Goal: Task Accomplishment & Management: Manage account settings

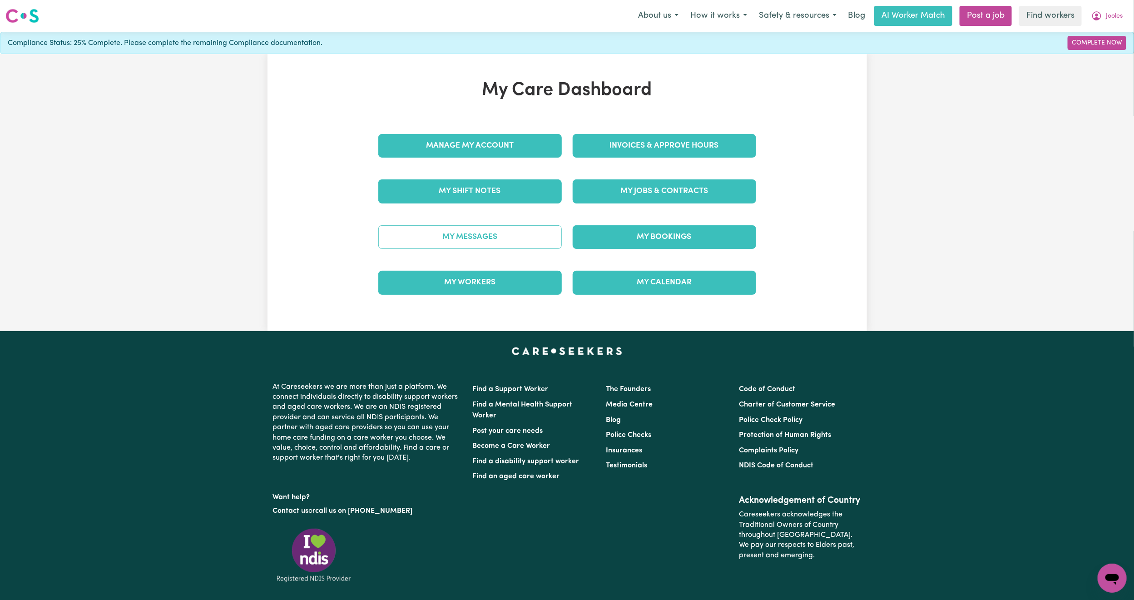
click at [461, 246] on link "My Messages" at bounding box center [469, 237] width 183 height 24
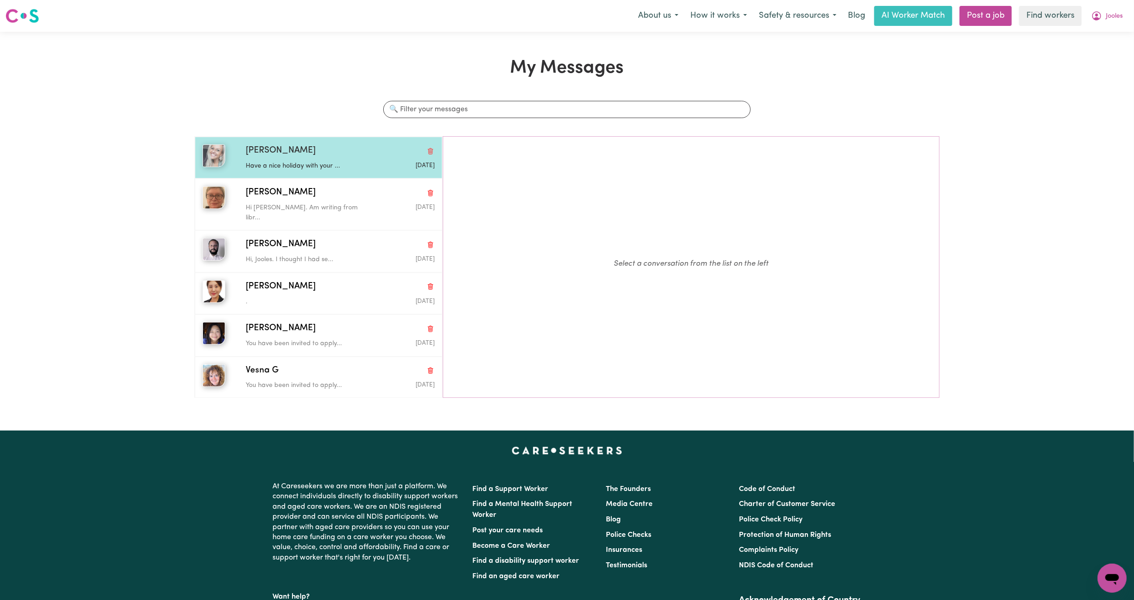
click at [369, 173] on div "[PERSON_NAME] Have a nice holiday with your ... [DATE]" at bounding box center [319, 158] width 248 height 42
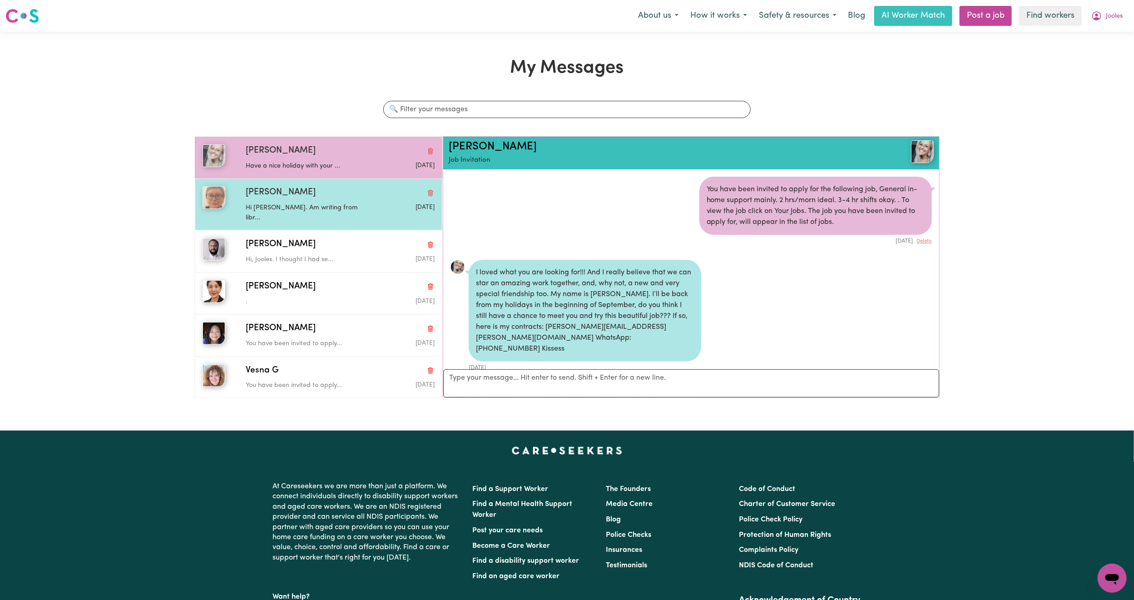
scroll to position [823, 0]
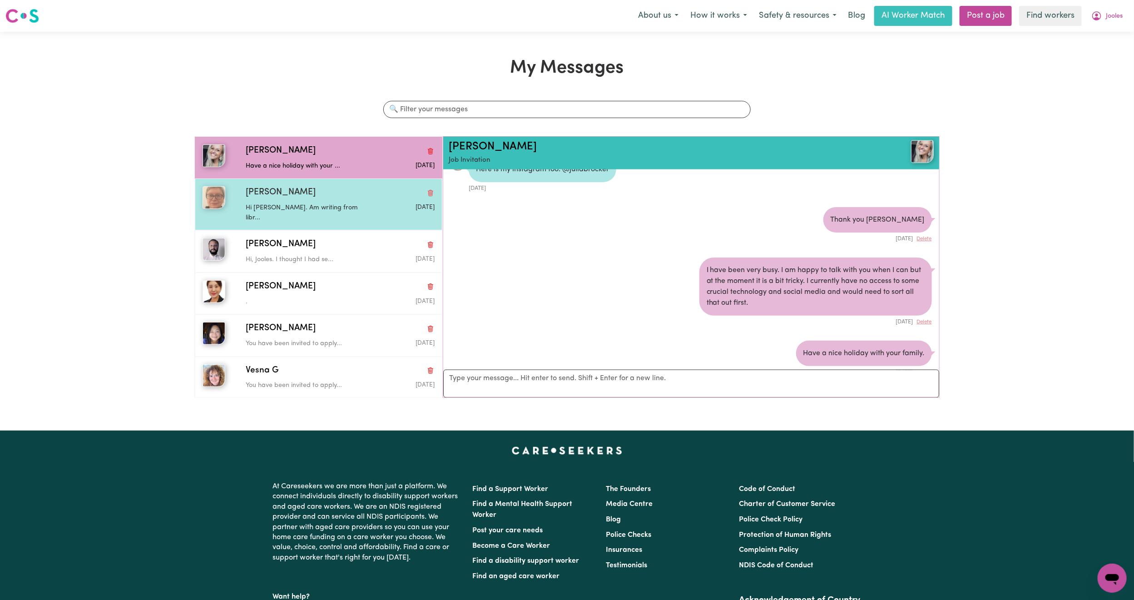
click at [257, 196] on span "[PERSON_NAME]" at bounding box center [281, 192] width 70 height 13
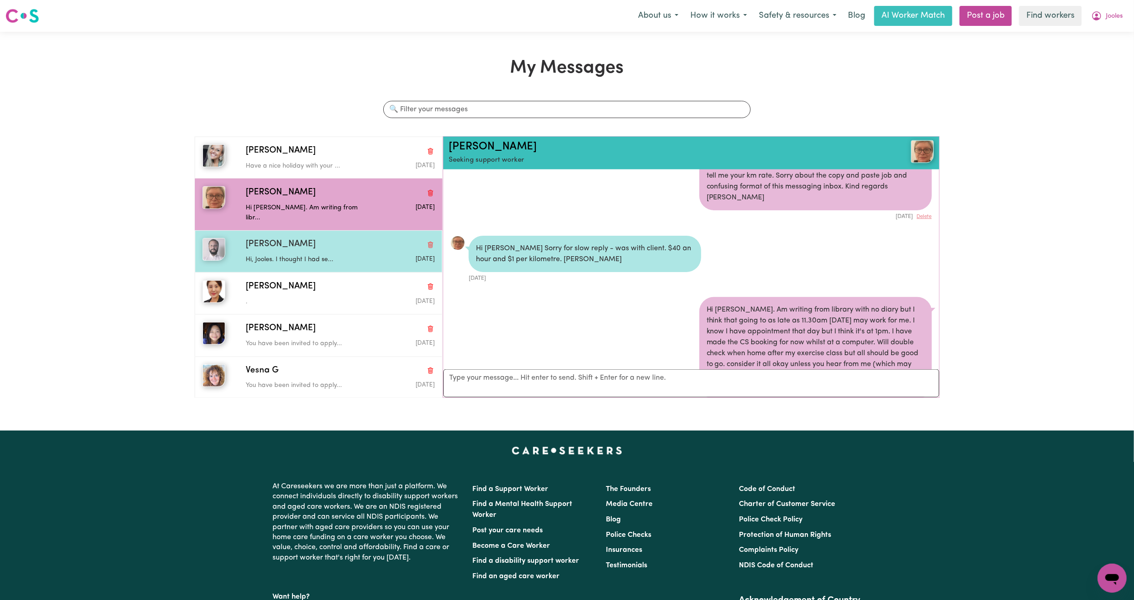
click at [323, 255] on p "Hi, Jooles. I thought I had se..." at bounding box center [309, 260] width 126 height 10
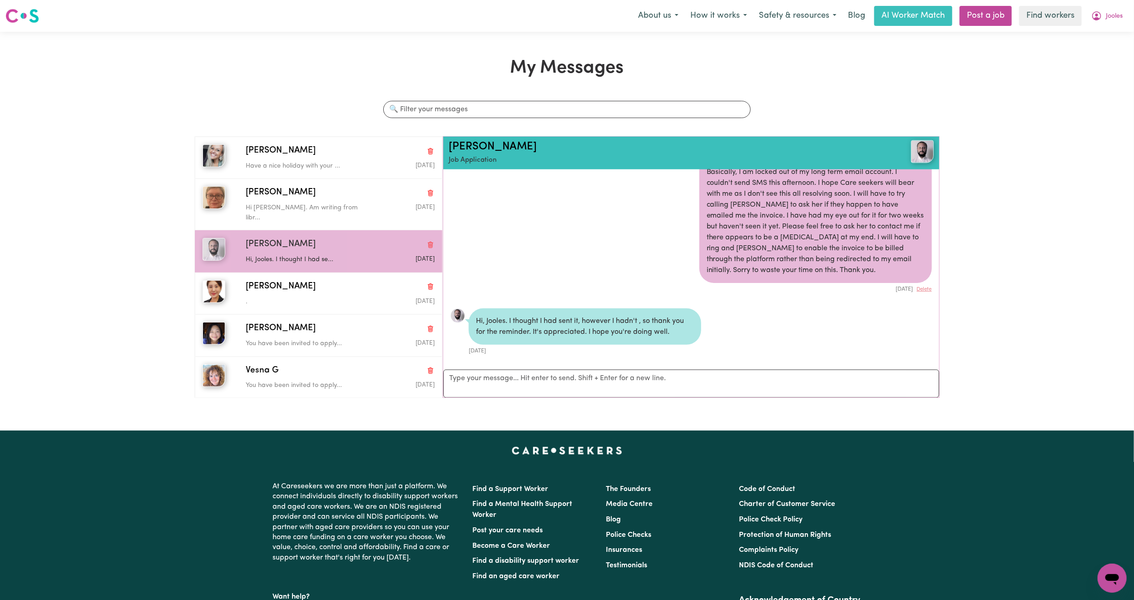
scroll to position [766, 0]
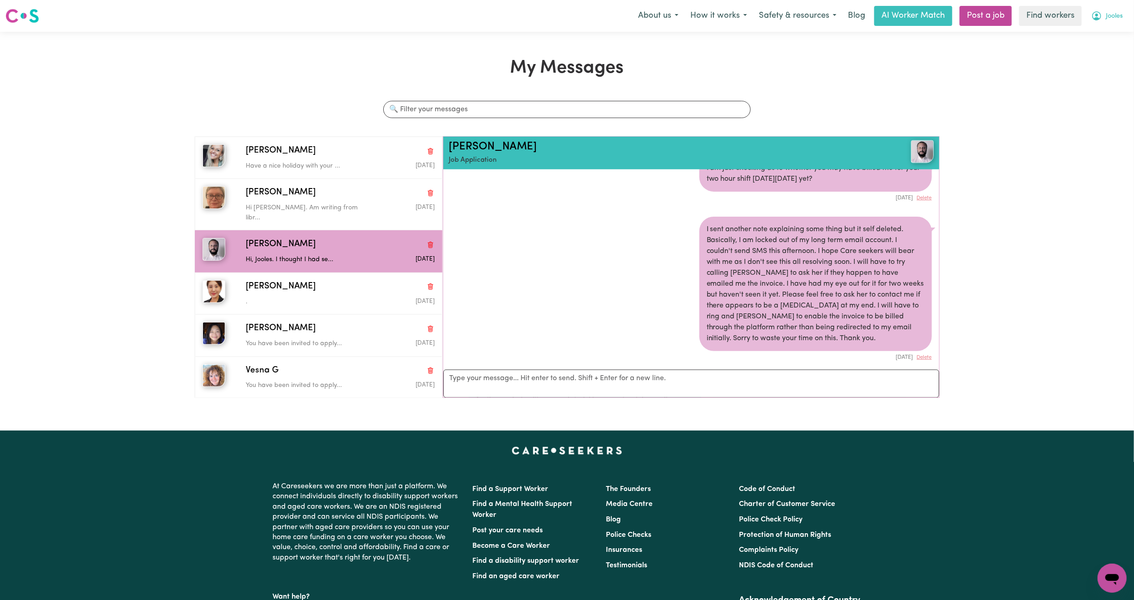
click at [1115, 11] on span "Jooles" at bounding box center [1114, 16] width 17 height 10
click at [1089, 37] on link "My Dashboard" at bounding box center [1092, 35] width 72 height 17
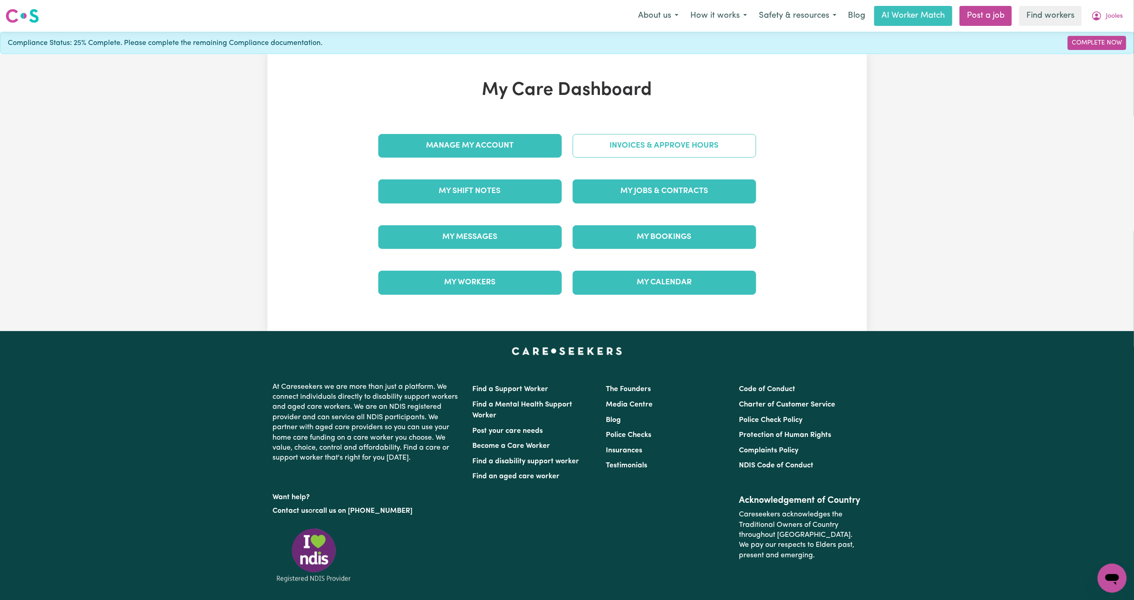
click at [614, 157] on link "Invoices & Approve Hours" at bounding box center [664, 146] width 183 height 24
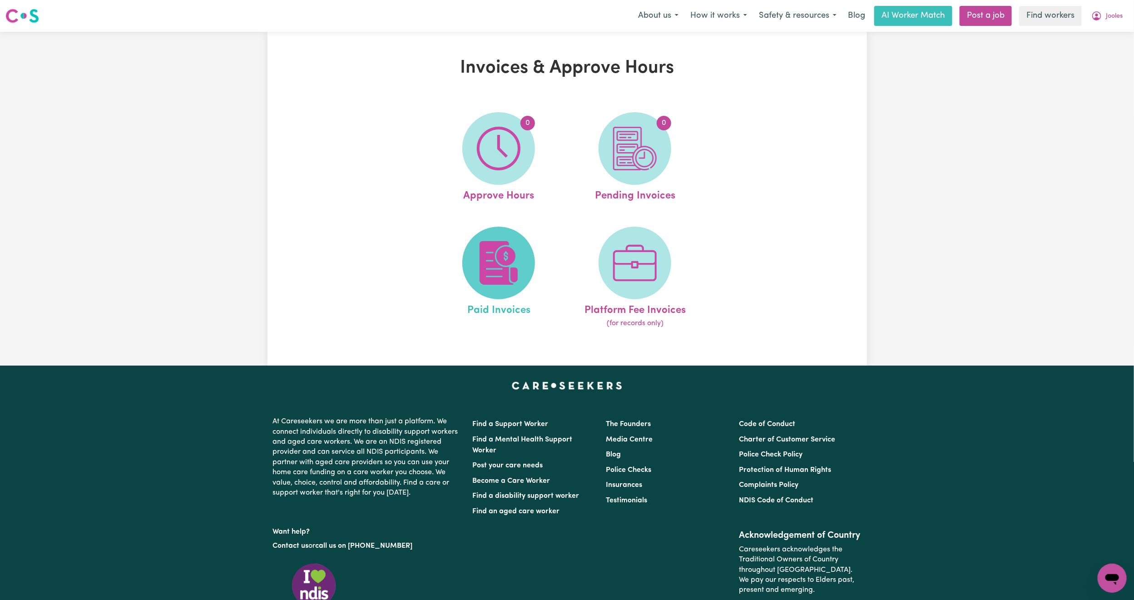
click at [481, 277] on img at bounding box center [499, 263] width 44 height 44
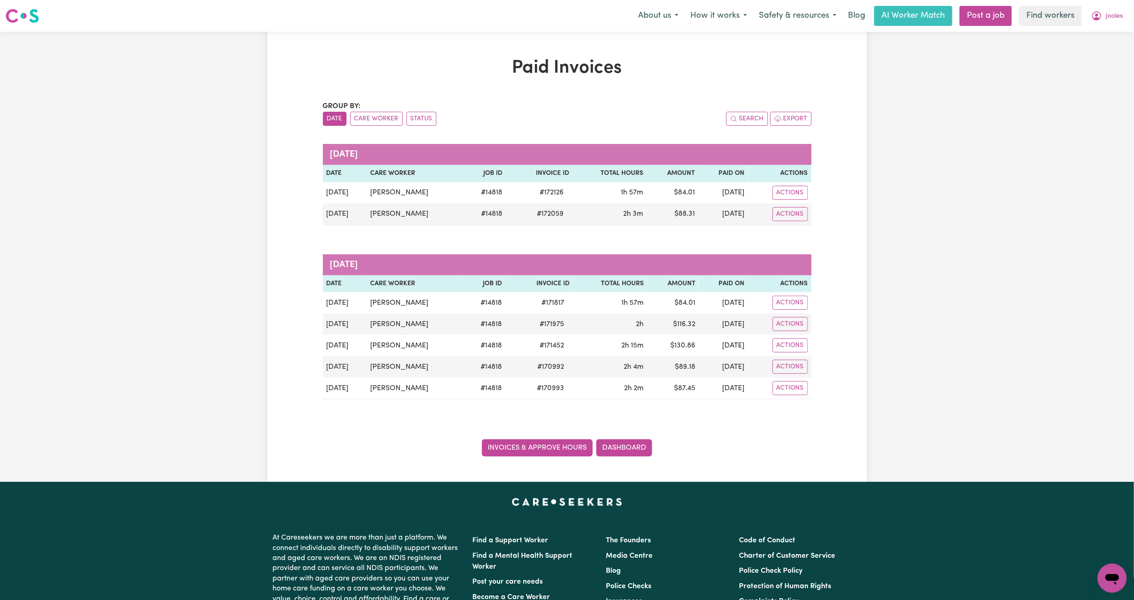
click at [548, 450] on link "Invoices & Approve Hours" at bounding box center [537, 447] width 111 height 17
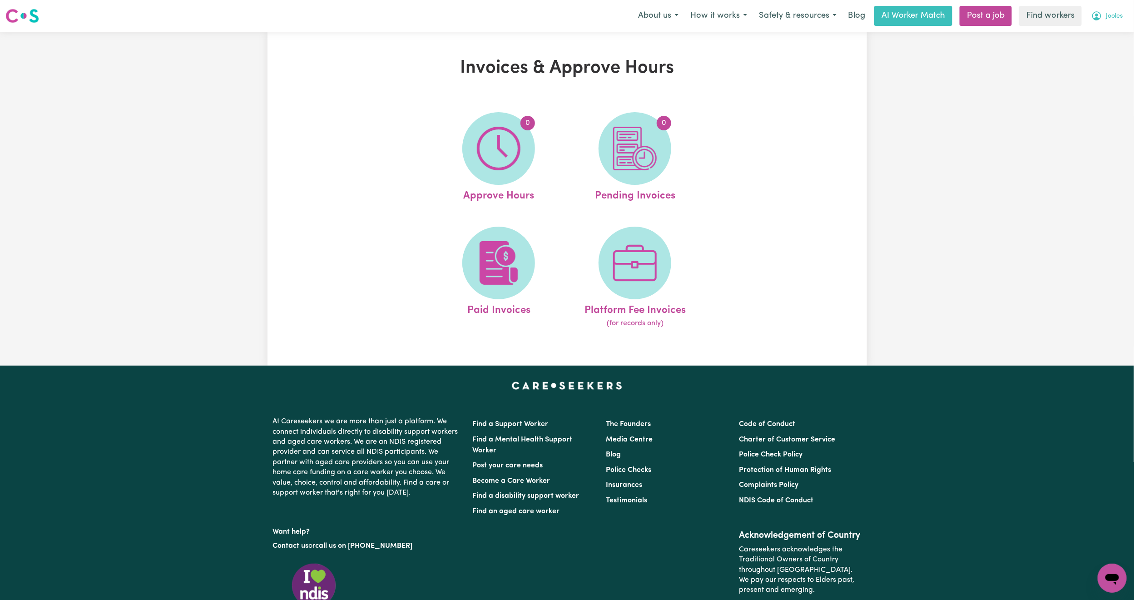
click at [1111, 15] on span "Jooles" at bounding box center [1114, 16] width 17 height 10
click at [1090, 53] on link "Logout" at bounding box center [1092, 52] width 72 height 17
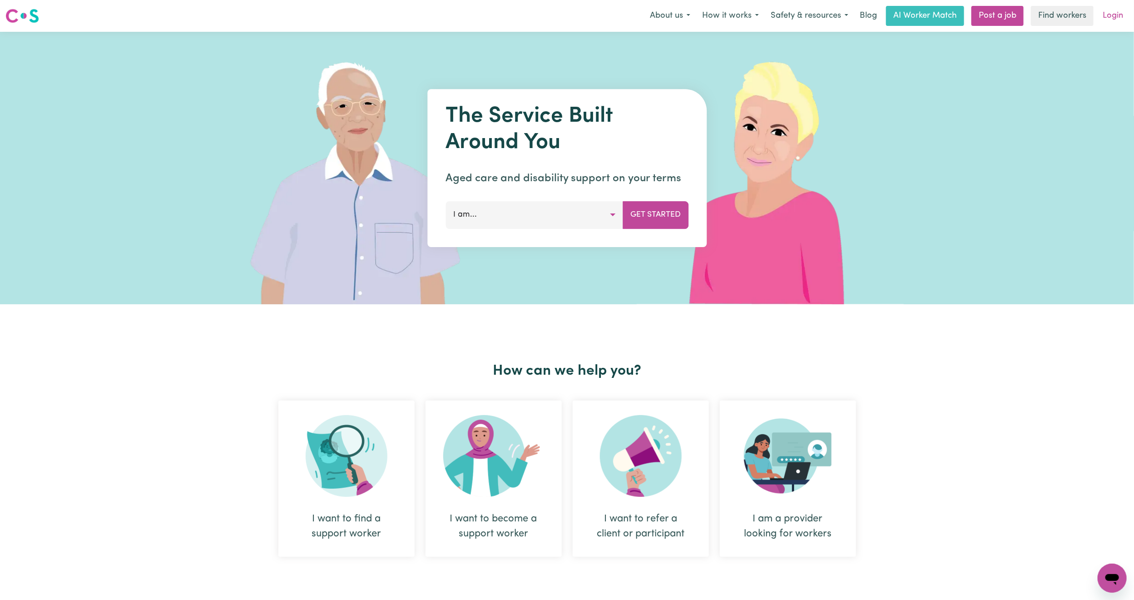
click at [1119, 15] on link "Login" at bounding box center [1112, 16] width 31 height 20
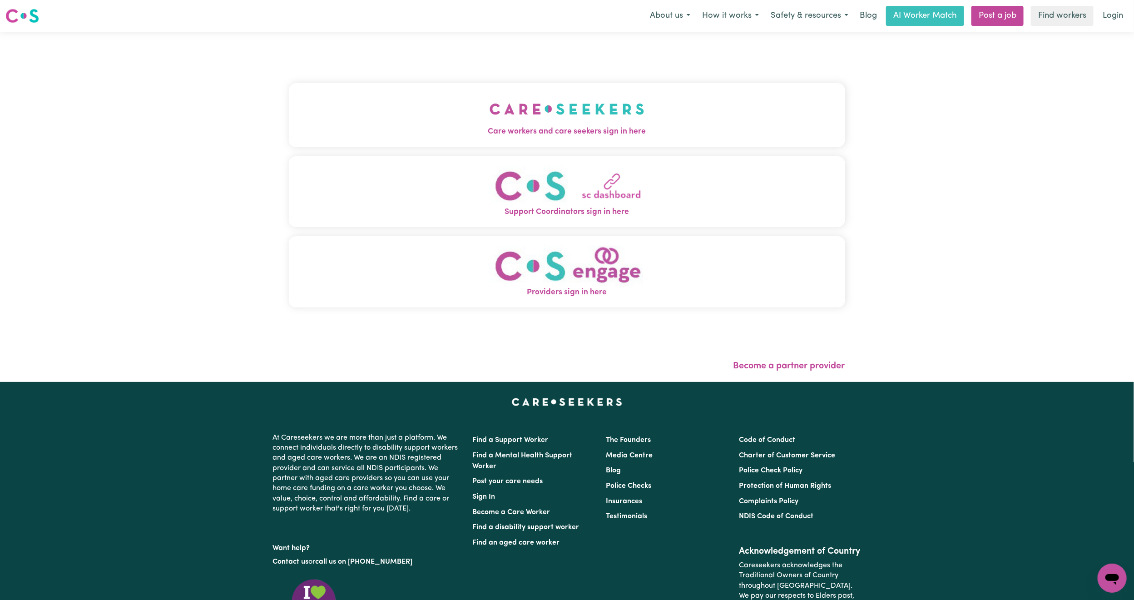
click at [449, 119] on button "Care workers and care seekers sign in here" at bounding box center [567, 115] width 556 height 64
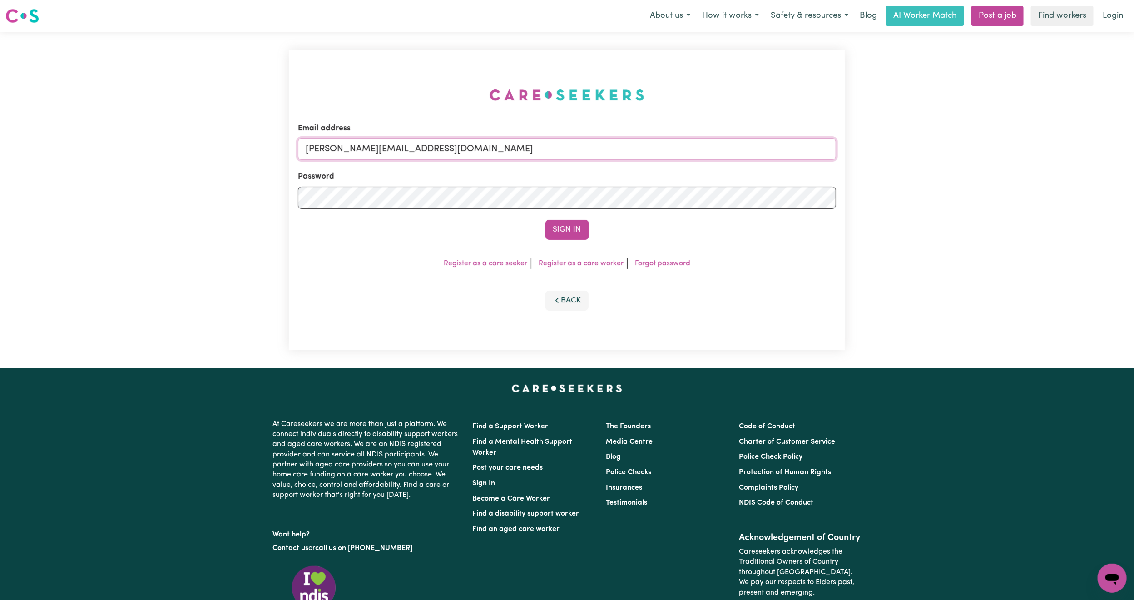
click at [421, 142] on input "[PERSON_NAME][EMAIL_ADDRESS][DOMAIN_NAME]" at bounding box center [567, 149] width 538 height 22
drag, startPoint x: 352, startPoint y: 148, endPoint x: 740, endPoint y: 176, distance: 389.4
click at [740, 176] on form "Email address [EMAIL_ADDRESS][PERSON_NAME][DOMAIN_NAME] Password Sign In" at bounding box center [567, 181] width 538 height 117
type input "superuser~[EMAIL_ADDRESS][DOMAIN_NAME]"
click at [565, 227] on button "Sign In" at bounding box center [567, 230] width 44 height 20
